Goal: Find specific page/section: Find specific page/section

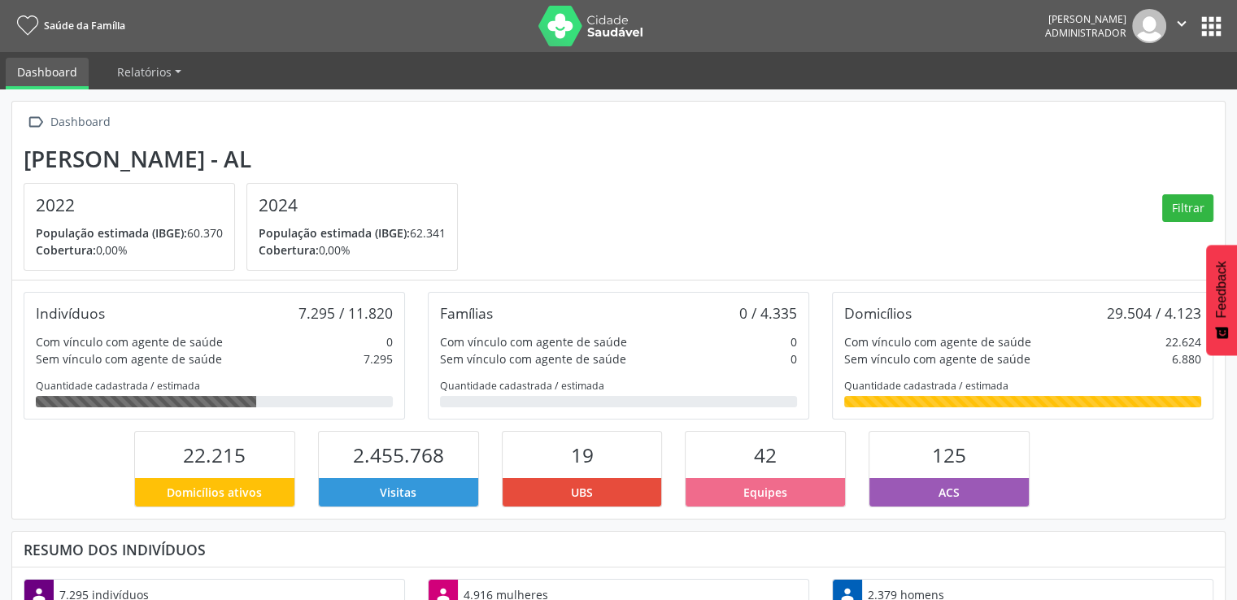
scroll to position [267, 404]
click at [149, 71] on span "Relatórios" at bounding box center [144, 71] width 54 height 15
click at [548, 173] on section "[PERSON_NAME] - AL 2022 População estimada (IBGE): 60.370 Cobertura: 0,00% 2024…" at bounding box center [618, 209] width 1189 height 126
click at [763, 199] on section "[PERSON_NAME] - AL 2022 População estimada (IBGE): 60.370 Cobertura: 0,00% 2024…" at bounding box center [618, 209] width 1189 height 126
click at [1097, 132] on div " Dashboard" at bounding box center [618, 123] width 1189 height 24
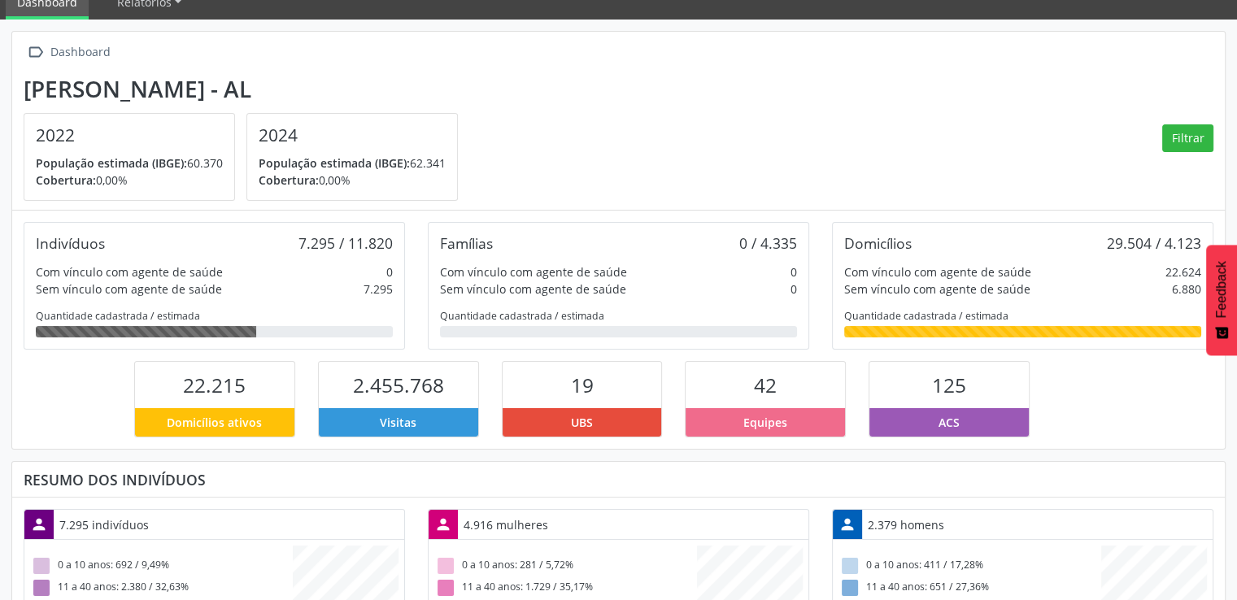
scroll to position [0, 0]
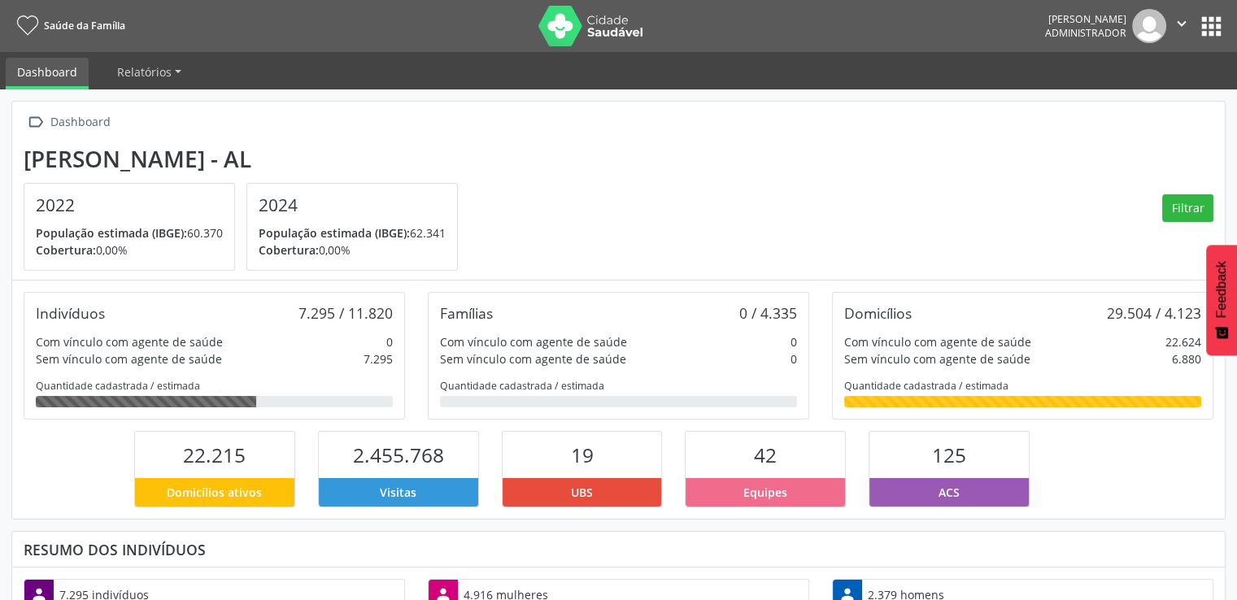
click at [708, 209] on section "[PERSON_NAME] - AL 2022 População estimada (IBGE): 60.370 Cobertura: 0,00% 2024…" at bounding box center [618, 209] width 1189 height 126
click at [898, 183] on section "[PERSON_NAME] - AL 2022 População estimada (IBGE): 60.370 Cobertura: 0,00% 2024…" at bounding box center [618, 209] width 1189 height 126
click at [1217, 20] on button "apps" at bounding box center [1211, 26] width 28 height 28
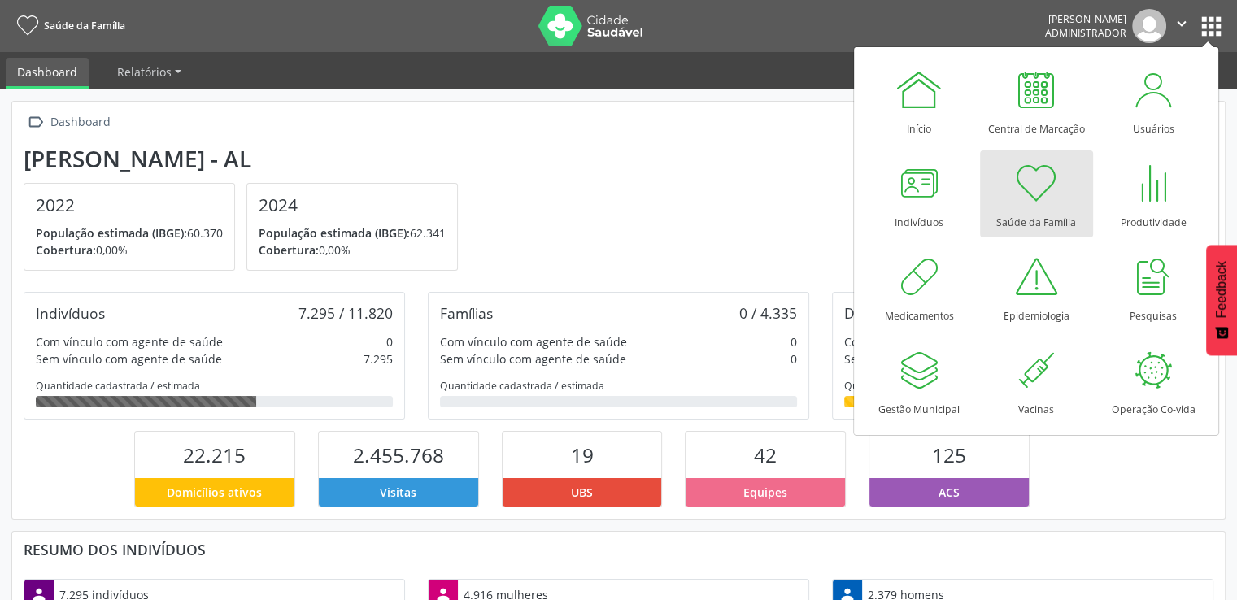
click at [713, 196] on section "[PERSON_NAME] - AL 2022 População estimada (IBGE): 60.370 Cobertura: 0,00% 2024…" at bounding box center [618, 209] width 1189 height 126
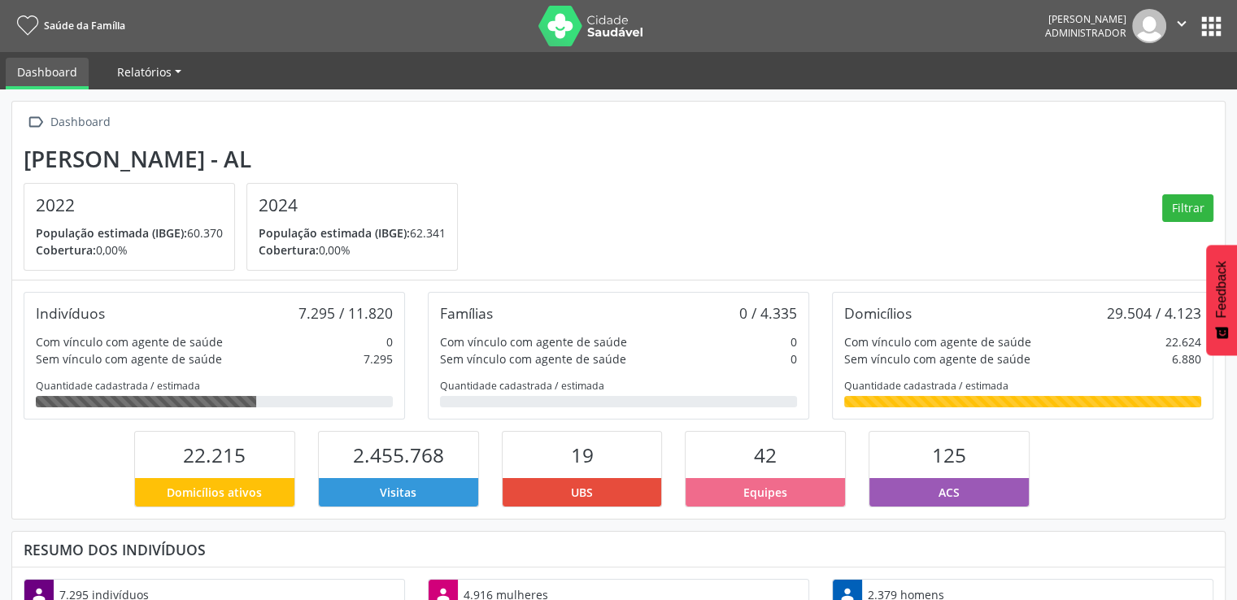
click at [164, 72] on span "Relatórios" at bounding box center [144, 71] width 54 height 15
click at [472, 154] on section "[PERSON_NAME] - AL 2022 População estimada (IBGE): 60.370 Cobertura: 0,00% 2024…" at bounding box center [618, 209] width 1189 height 126
click at [1199, 24] on button "apps" at bounding box center [1211, 26] width 28 height 28
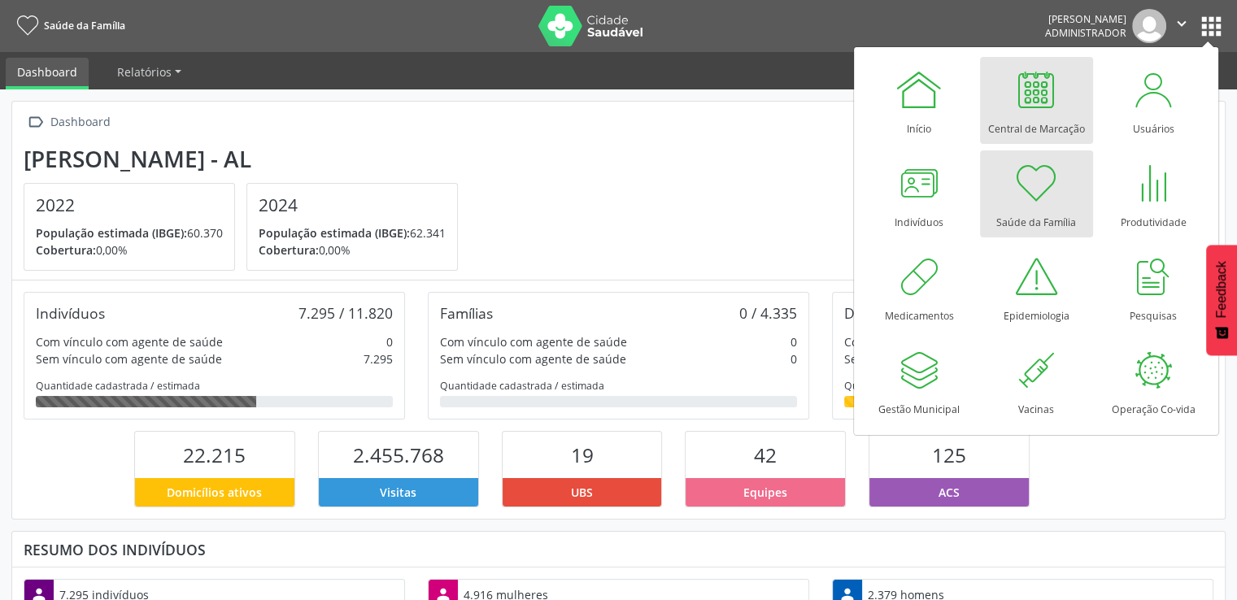
click at [1034, 93] on div at bounding box center [1035, 89] width 49 height 49
